Goal: Transaction & Acquisition: Purchase product/service

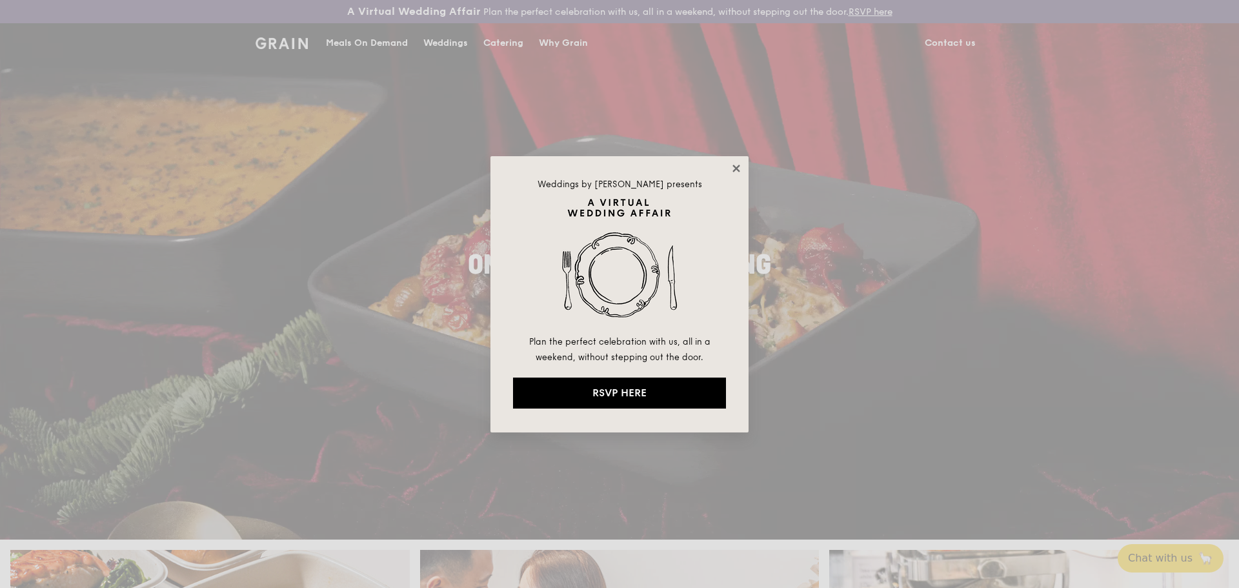
click at [736, 163] on icon at bounding box center [736, 169] width 12 height 12
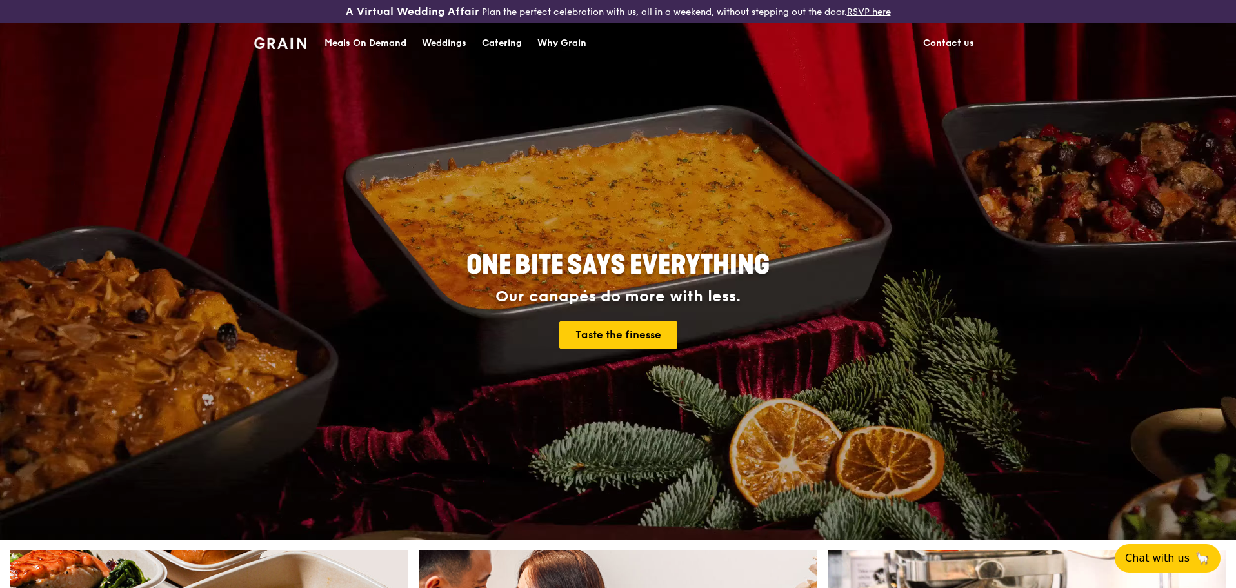
click at [483, 43] on div "Catering" at bounding box center [502, 43] width 40 height 39
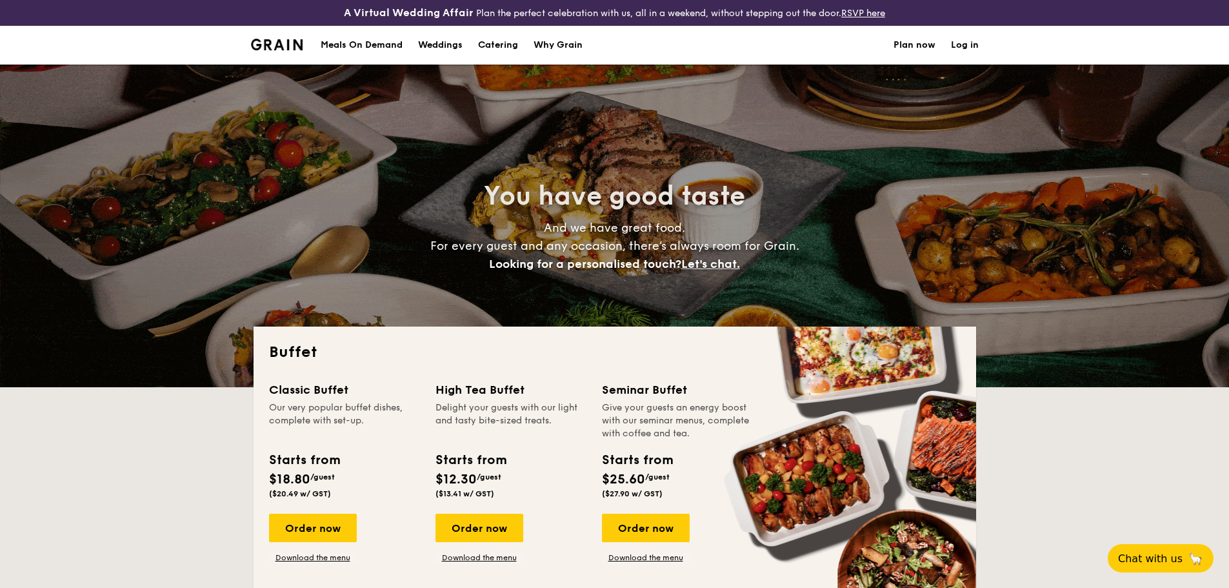
select select
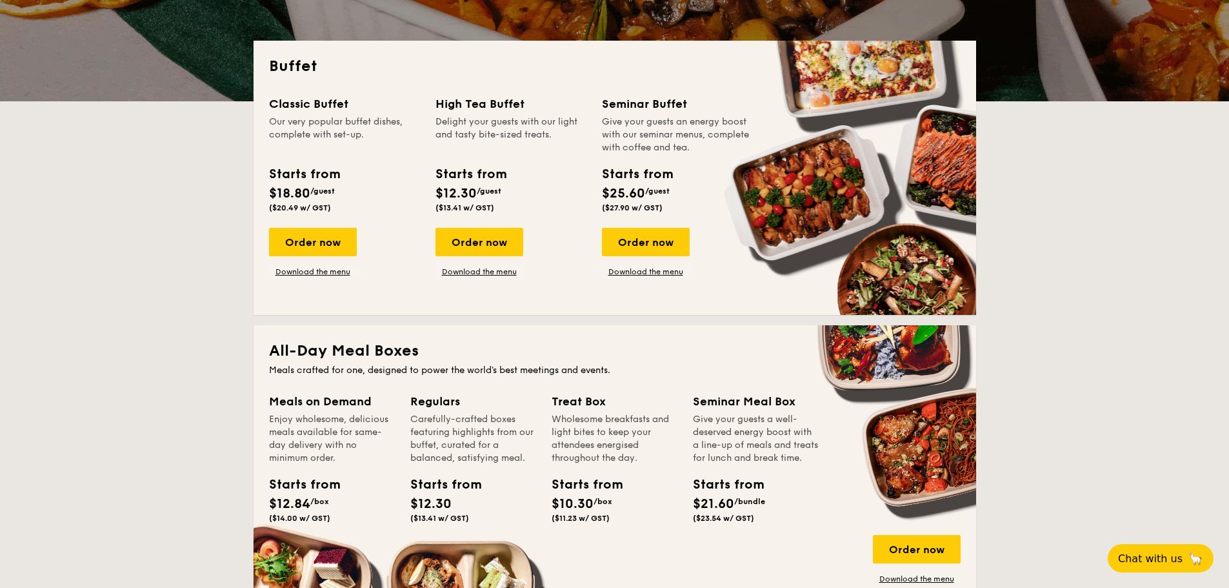
scroll to position [129, 0]
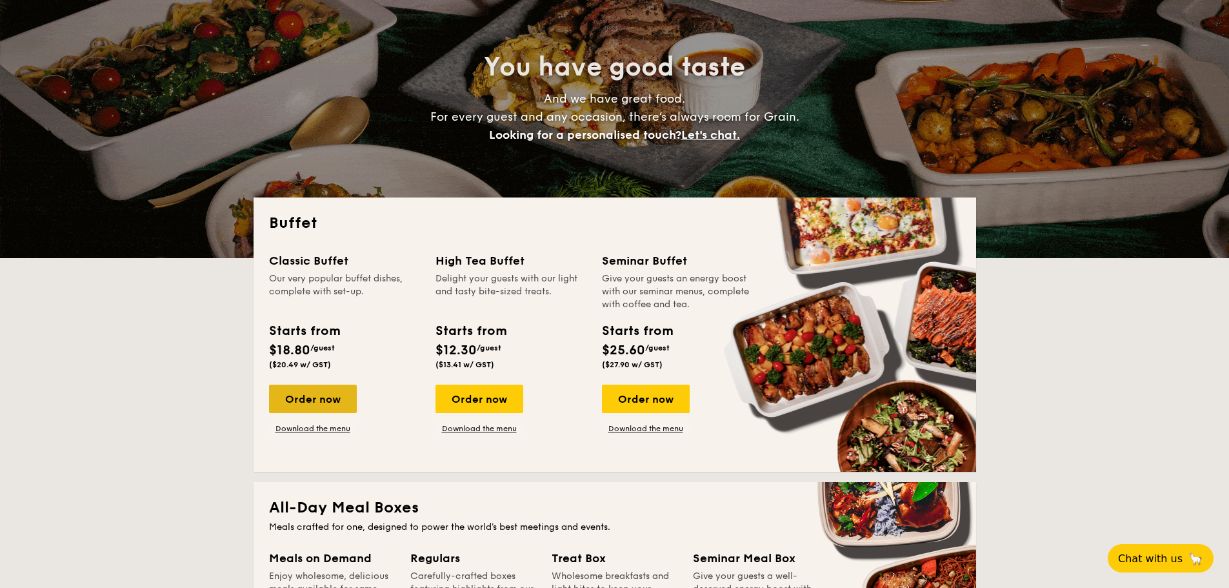
click at [292, 401] on div "Order now" at bounding box center [313, 399] width 88 height 28
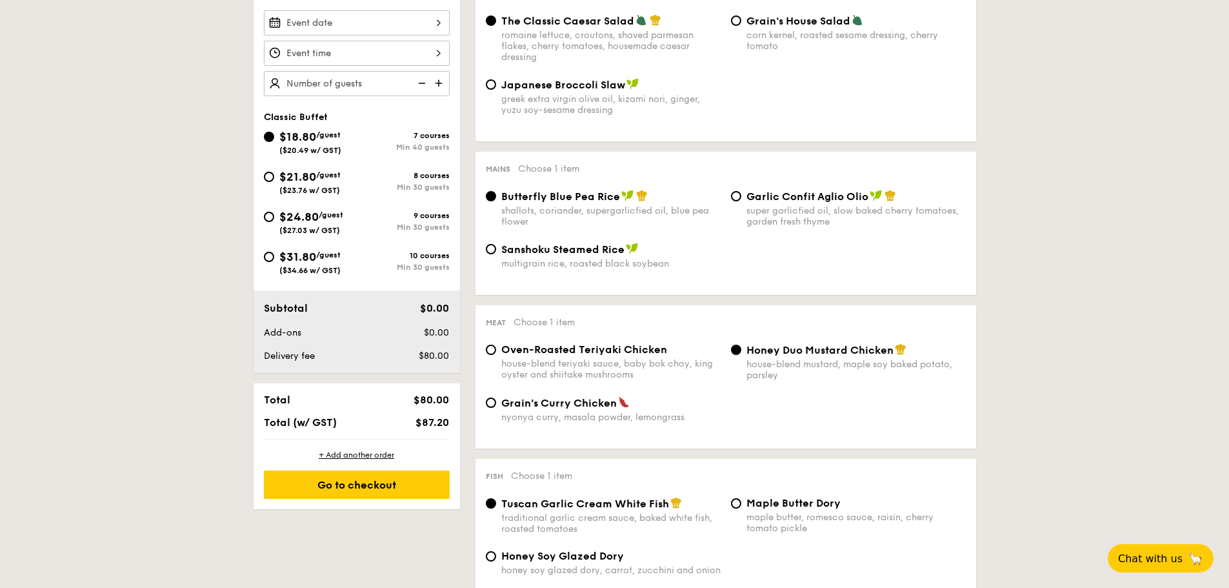
scroll to position [387, 0]
